Goal: Information Seeking & Learning: Learn about a topic

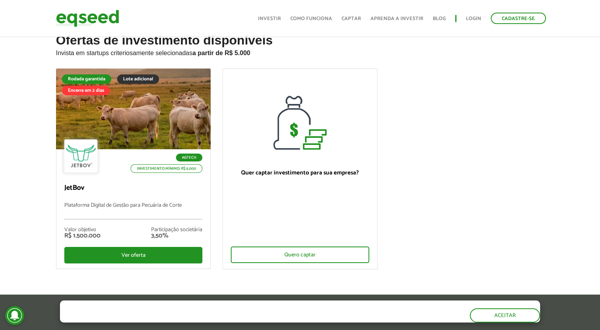
scroll to position [39, 0]
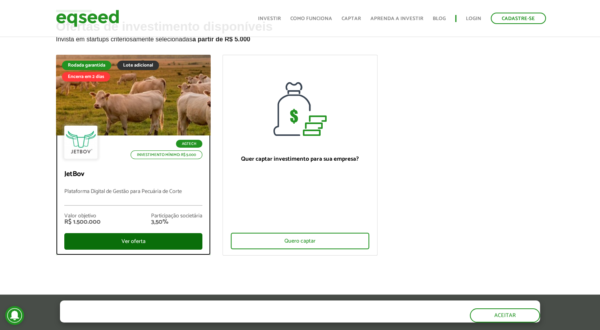
click at [131, 242] on div "Ver oferta" at bounding box center [133, 241] width 138 height 17
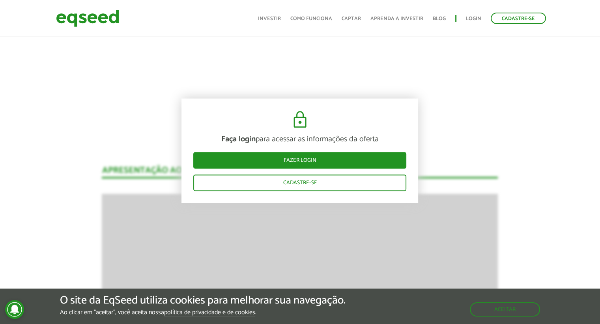
scroll to position [997, 0]
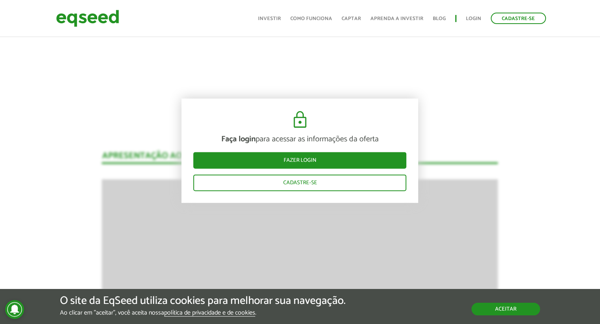
click at [500, 310] on button "Aceitar" at bounding box center [505, 309] width 69 height 13
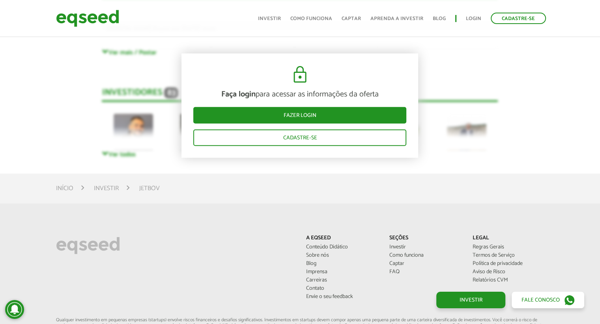
scroll to position [2179, 0]
